Goal: Check status: Check status

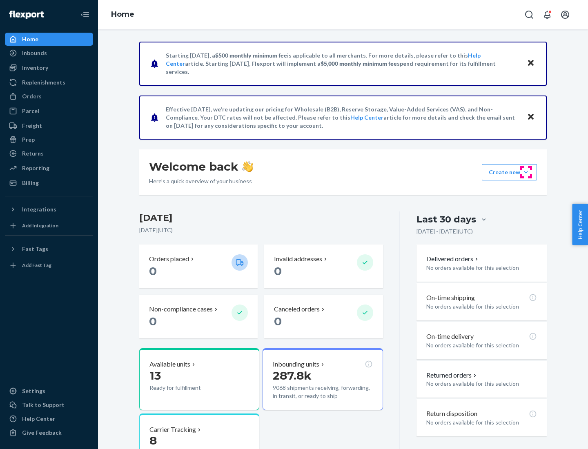
click at [526, 172] on button "Create new Create new inbound Create new order Create new product" at bounding box center [509, 172] width 55 height 16
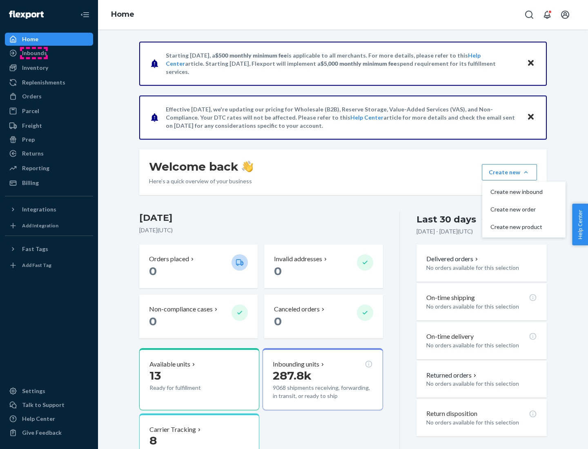
click at [34, 53] on div "Inbounds" at bounding box center [34, 53] width 25 height 8
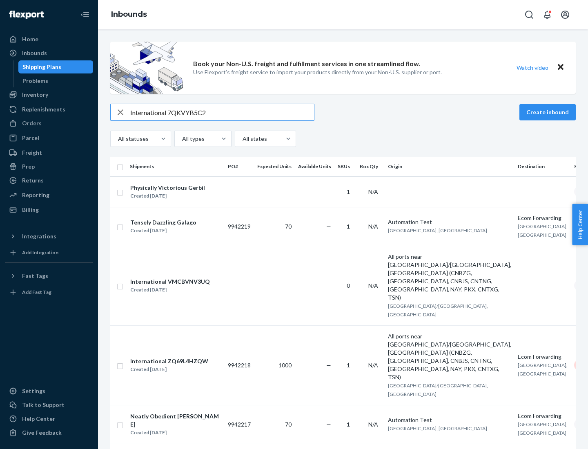
type input "International 7QKVYB5C29"
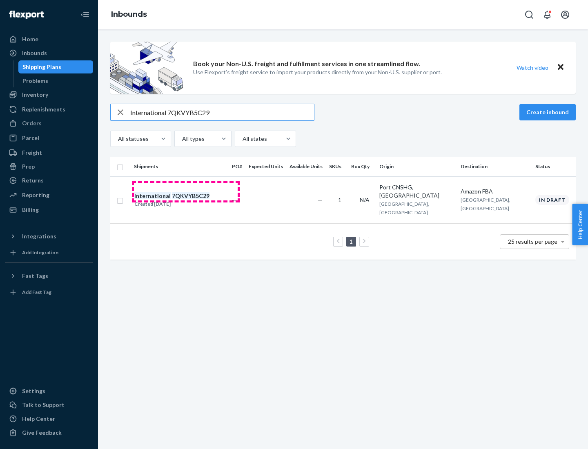
click at [186, 200] on div "Created [DATE]" at bounding box center [171, 204] width 75 height 8
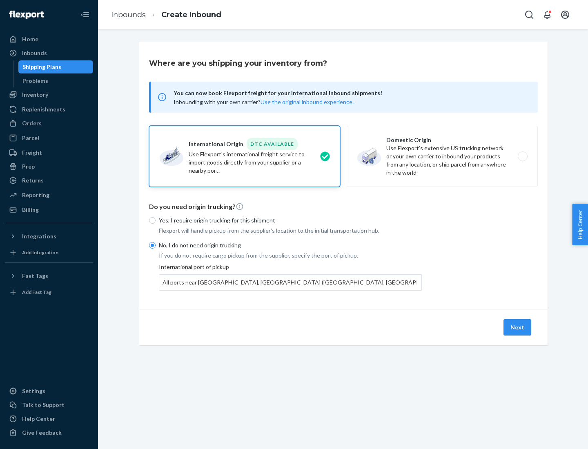
click at [518, 327] on button "Next" at bounding box center [517, 327] width 28 height 16
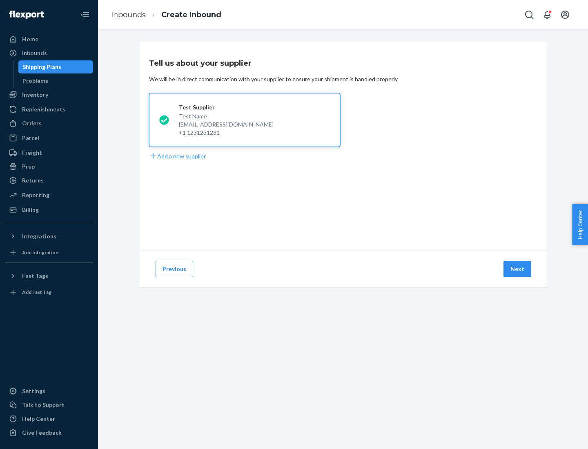
click at [518, 269] on button "Next" at bounding box center [517, 269] width 28 height 16
